Goal: Information Seeking & Learning: Learn about a topic

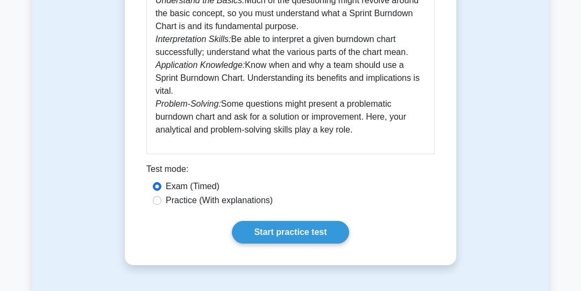
scroll to position [620, 0]
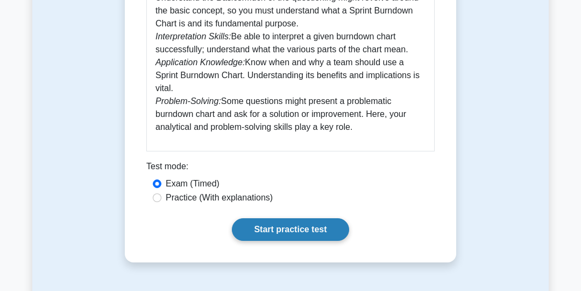
click at [277, 233] on link "Start practice test" at bounding box center [290, 229] width 117 height 23
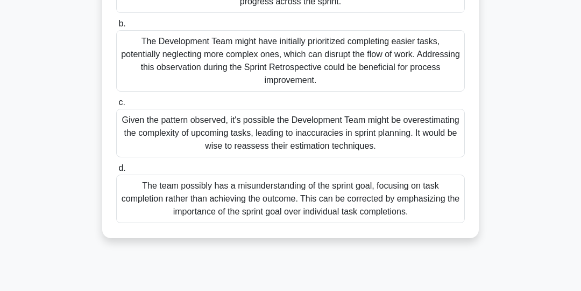
scroll to position [192, 0]
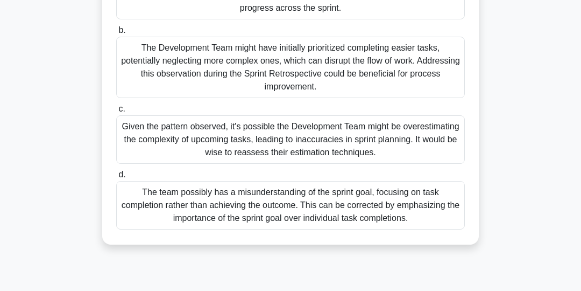
click at [398, 73] on div "The Development Team might have initially prioritized completing easier tasks, …" at bounding box center [290, 67] width 349 height 61
click at [116, 34] on input "b. The Development Team might have initially prioritized completing easier task…" at bounding box center [116, 30] width 0 height 7
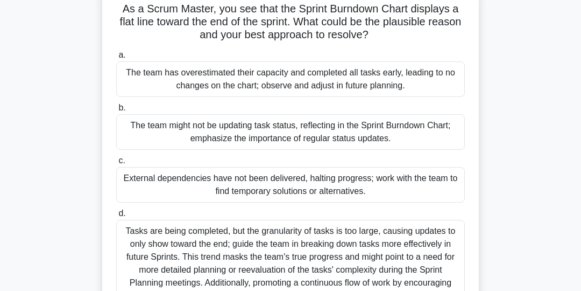
scroll to position [86, 0]
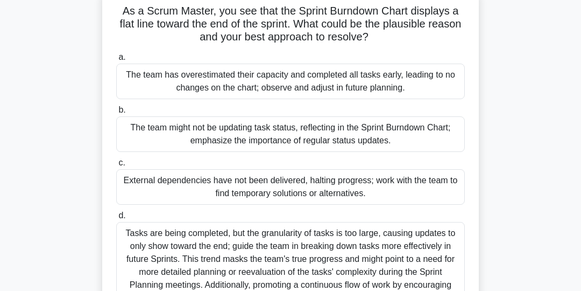
click at [415, 137] on div "The team might not be updating task status, reflecting in the Sprint Burndown C…" at bounding box center [290, 134] width 349 height 36
click at [116, 114] on input "b. The team might not be updating task status, reflecting in the Sprint Burndow…" at bounding box center [116, 110] width 0 height 7
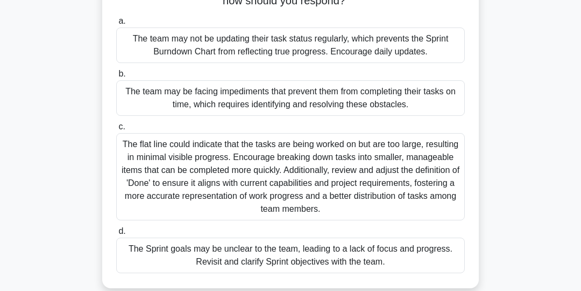
scroll to position [123, 0]
click at [427, 47] on div "The team may not be updating their task status regularly, which prevents the Sp…" at bounding box center [290, 45] width 349 height 36
click at [116, 24] on input "a. The team may not be updating their task status regularly, which prevents the…" at bounding box center [116, 20] width 0 height 7
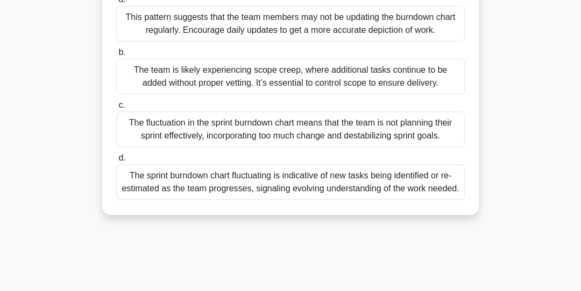
scroll to position [148, 0]
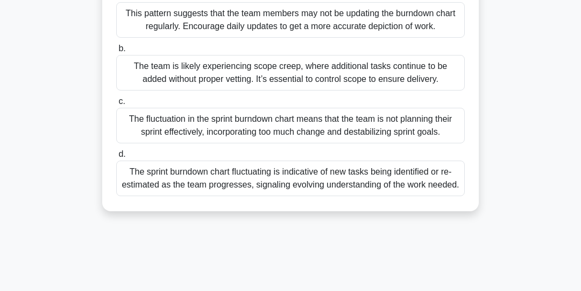
click at [443, 79] on div "The team is likely experiencing scope creep, where additional tasks continue to…" at bounding box center [290, 73] width 349 height 36
click at [116, 52] on input "b. The team is likely experiencing scope creep, where additional tasks continue…" at bounding box center [116, 48] width 0 height 7
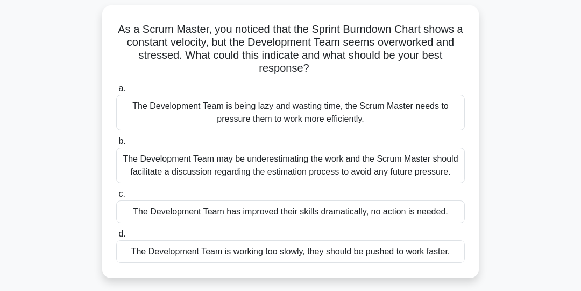
scroll to position [73, 0]
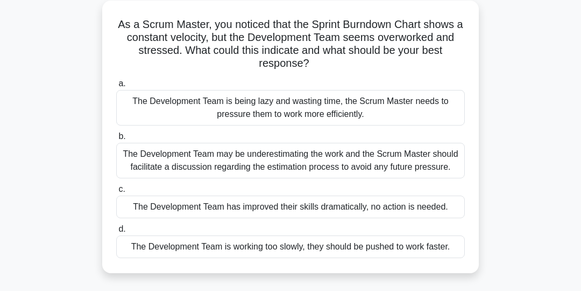
click at [438, 165] on div "The Development Team may be underestimating the work and the Scrum Master shoul…" at bounding box center [290, 161] width 349 height 36
click at [116, 140] on input "b. The Development Team may be underestimating the work and the Scrum Master sh…" at bounding box center [116, 136] width 0 height 7
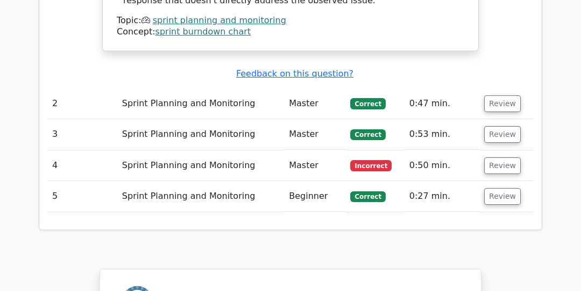
scroll to position [1340, 0]
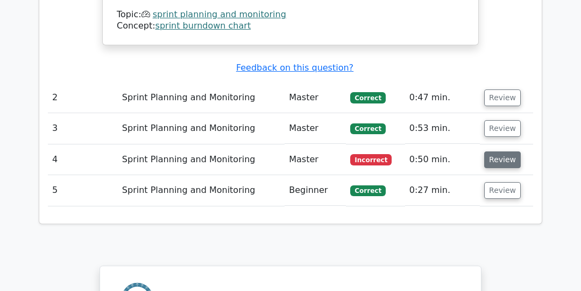
click at [507, 151] on button "Review" at bounding box center [503, 159] width 37 height 17
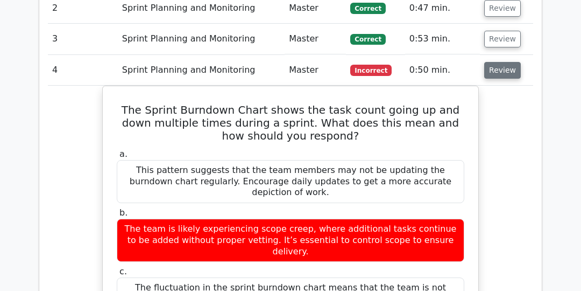
scroll to position [1429, 0]
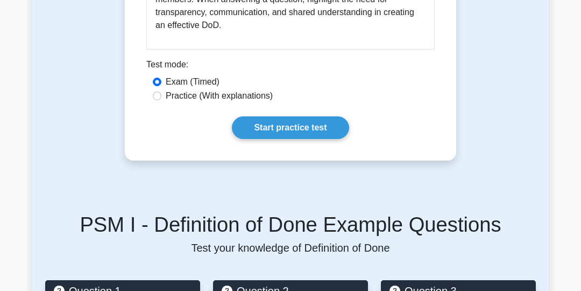
scroll to position [732, 0]
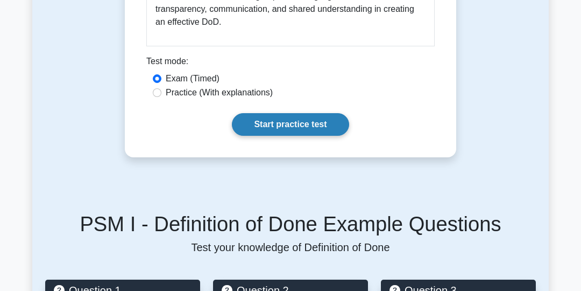
click at [314, 125] on link "Start practice test" at bounding box center [290, 124] width 117 height 23
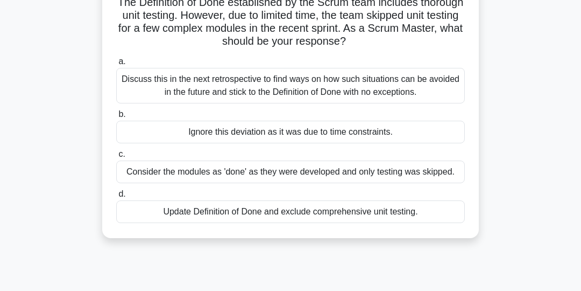
scroll to position [98, 0]
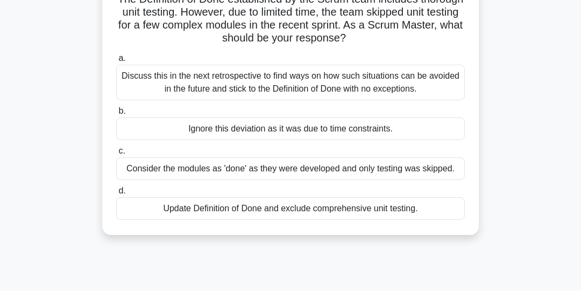
click at [422, 83] on div "Discuss this in the next retrospective to find ways on how such situations can …" at bounding box center [290, 83] width 349 height 36
click at [116, 62] on input "a. Discuss this in the next retrospective to find ways on how such situations c…" at bounding box center [116, 58] width 0 height 7
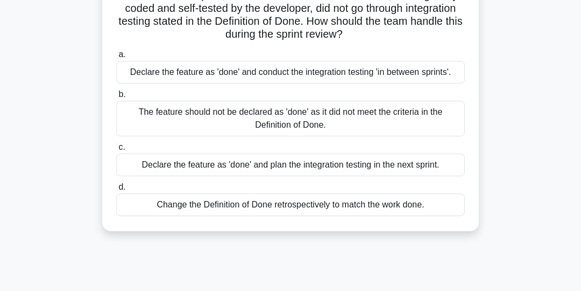
scroll to position [105, 0]
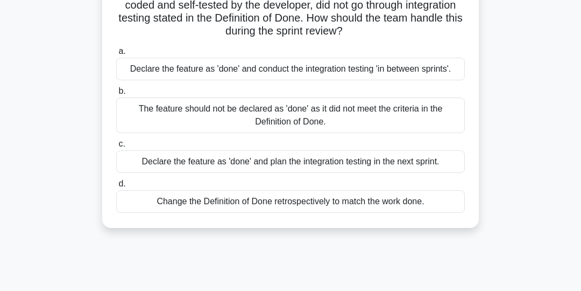
click at [415, 116] on div "The feature should not be declared as 'done' as it did not meet the criteria in…" at bounding box center [290, 115] width 349 height 36
click at [116, 95] on input "b. The feature should not be declared as 'done' as it did not meet the criteria…" at bounding box center [116, 91] width 0 height 7
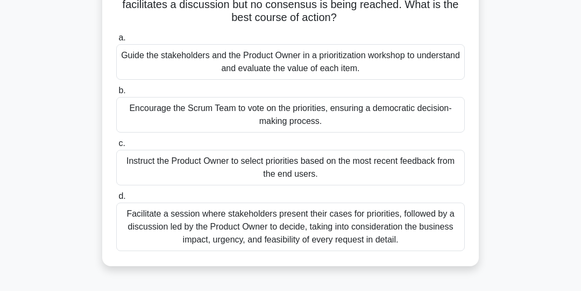
scroll to position [122, 0]
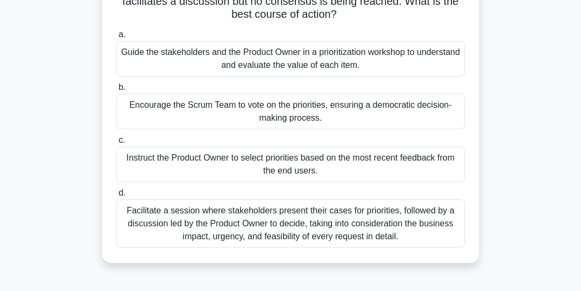
click at [412, 223] on div "Facilitate a session where stakeholders present their cases for priorities, fol…" at bounding box center [290, 223] width 349 height 48
click at [116, 196] on input "d. Facilitate a session where stakeholders present their cases for priorities, …" at bounding box center [116, 193] width 0 height 7
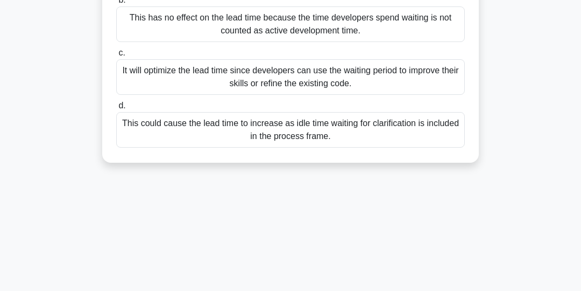
scroll to position [213, 0]
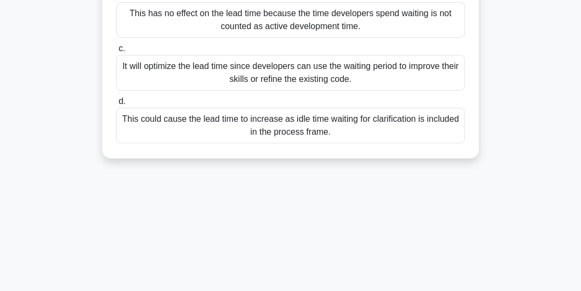
click at [432, 131] on div "This could cause the lead time to increase as idle time waiting for clarificati…" at bounding box center [290, 126] width 349 height 36
click at [116, 105] on input "d. This could cause the lead time to increase as idle time waiting for clarific…" at bounding box center [116, 101] width 0 height 7
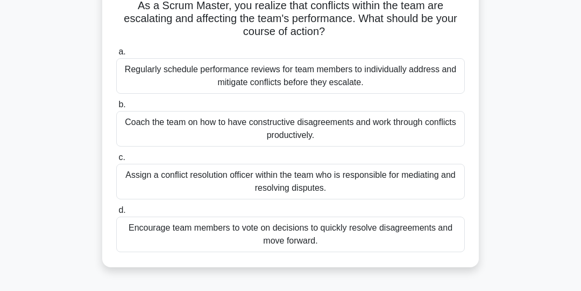
scroll to position [93, 0]
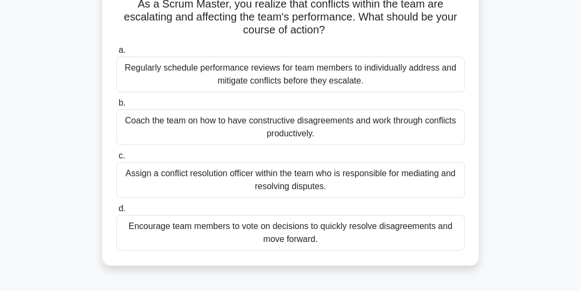
click at [437, 129] on div "Coach the team on how to have constructive disagreements and work through confl…" at bounding box center [290, 127] width 349 height 36
click at [116, 107] on input "b. Coach the team on how to have constructive disagreements and work through co…" at bounding box center [116, 103] width 0 height 7
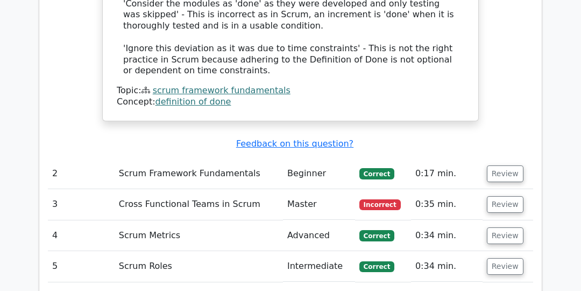
scroll to position [1336, 0]
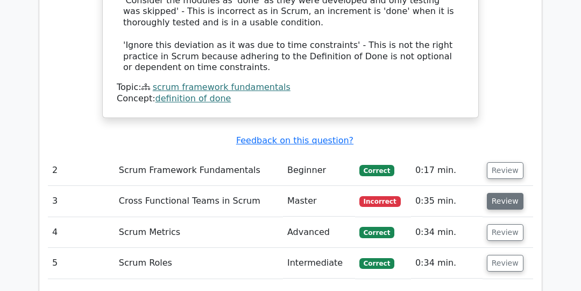
click at [506, 193] on button "Review" at bounding box center [505, 201] width 37 height 17
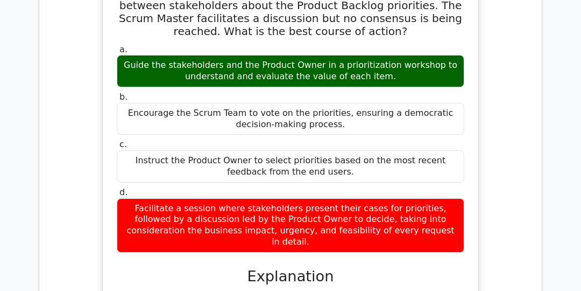
scroll to position [1585, 0]
